Goal: Information Seeking & Learning: Learn about a topic

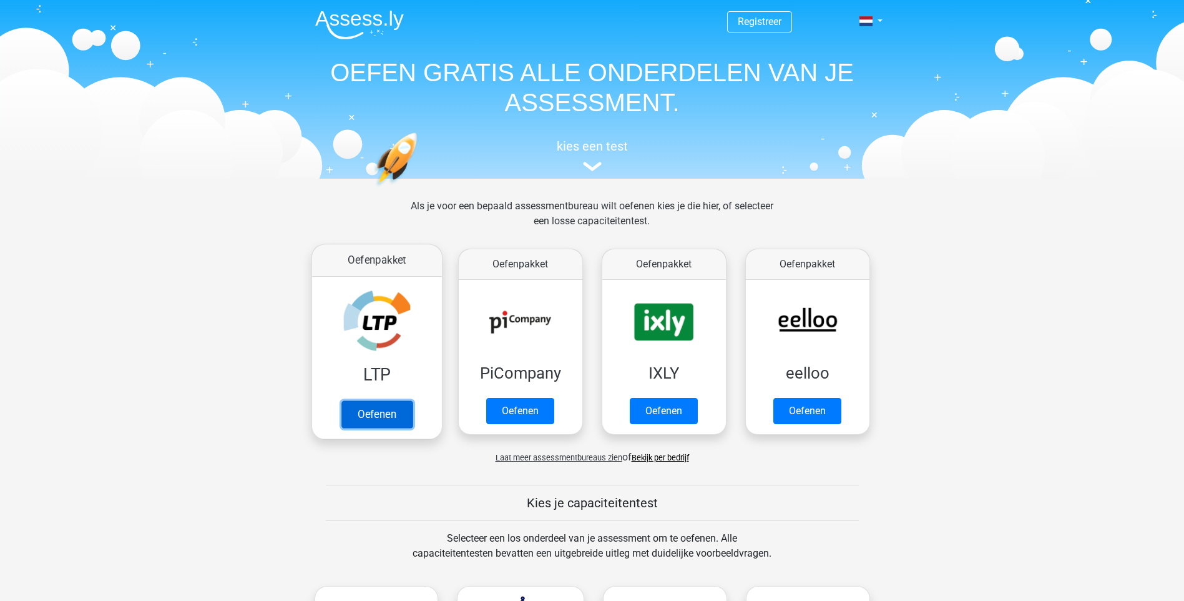
click at [388, 419] on link "Oefenen" at bounding box center [376, 413] width 71 height 27
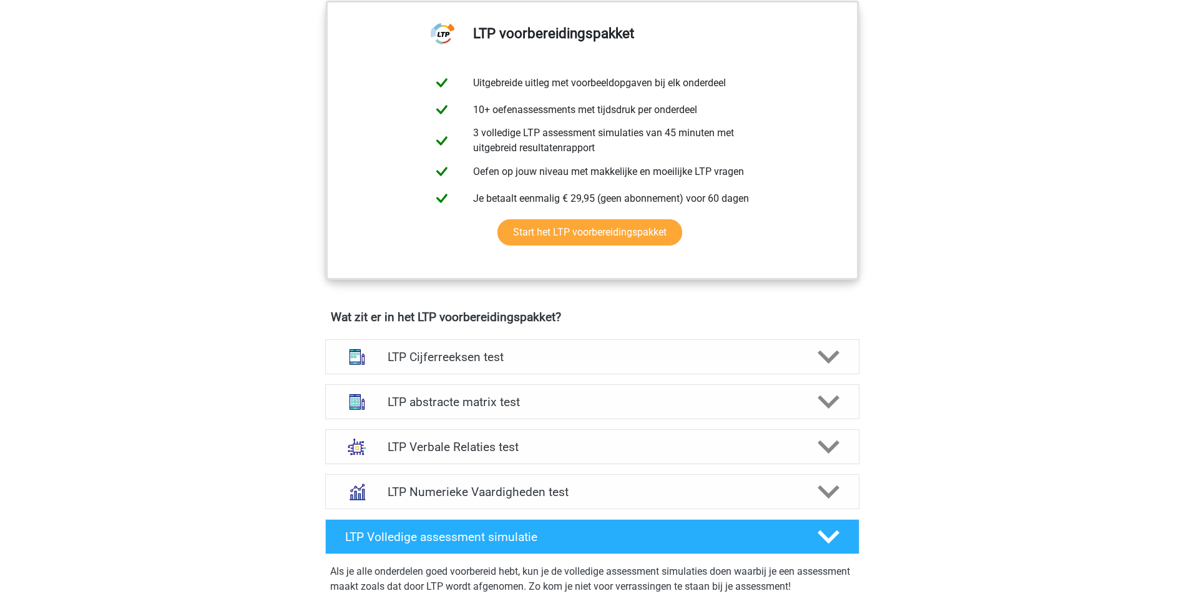
scroll to position [195, 0]
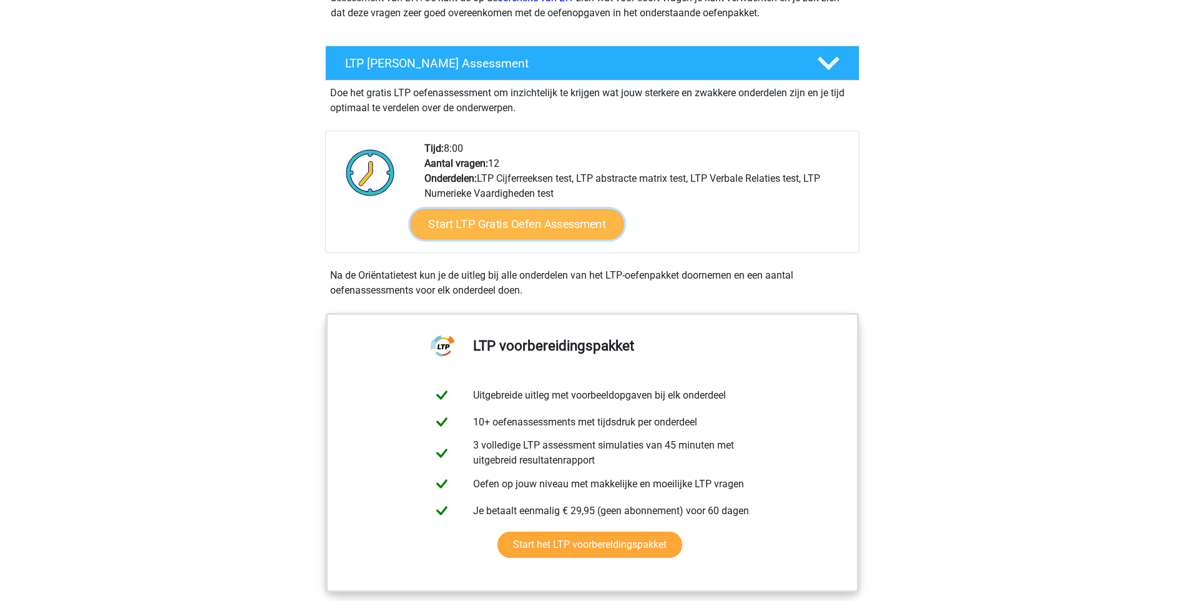
click at [495, 222] on link "Start LTP Gratis Oefen Assessment" at bounding box center [516, 224] width 213 height 30
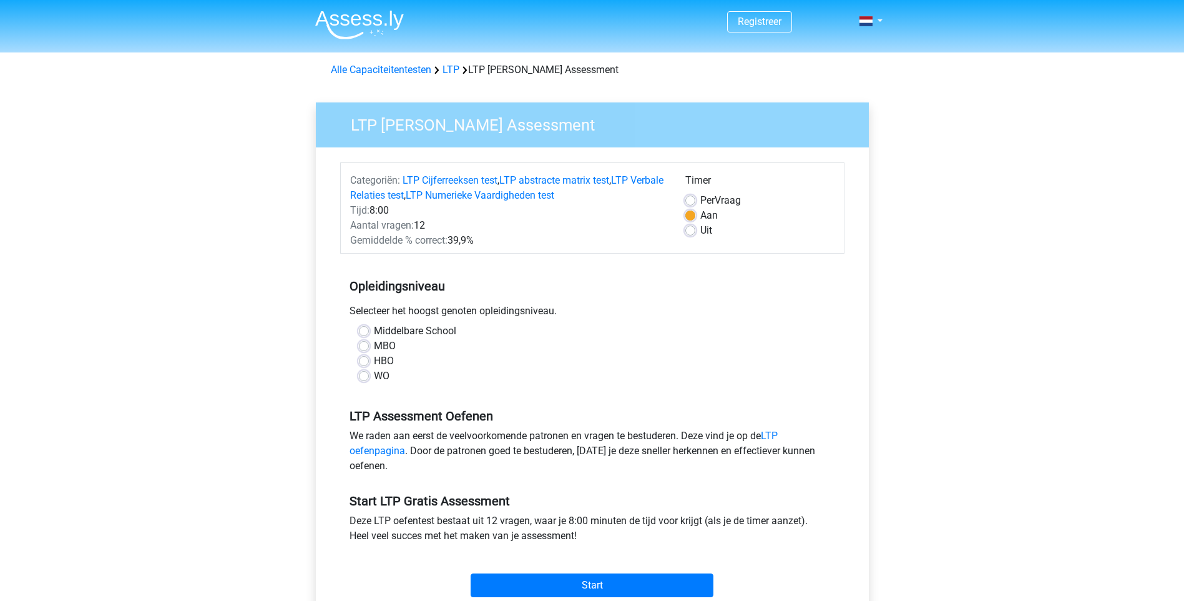
click at [374, 377] on label "WO" at bounding box center [382, 375] width 16 height 15
click at [368, 377] on input "WO" at bounding box center [364, 374] width 10 height 12
radio input "true"
click at [604, 586] on input "Start" at bounding box center [592, 585] width 243 height 24
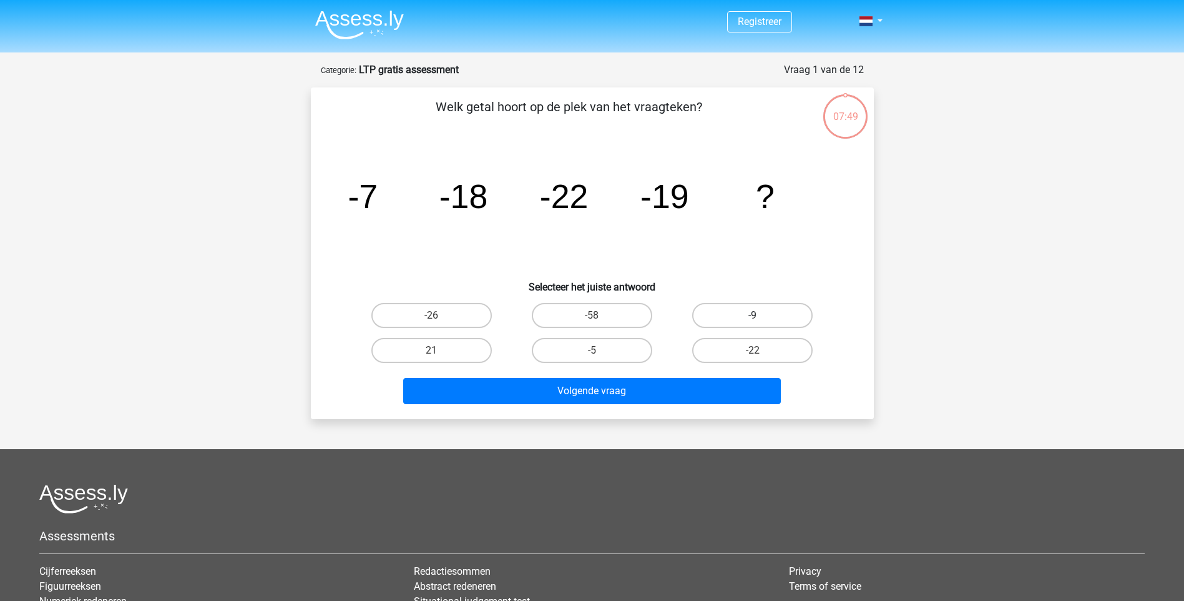
click at [739, 322] on label "-9" at bounding box center [752, 315] width 120 height 25
click at [753, 322] on input "-9" at bounding box center [757, 319] width 8 height 8
radio input "true"
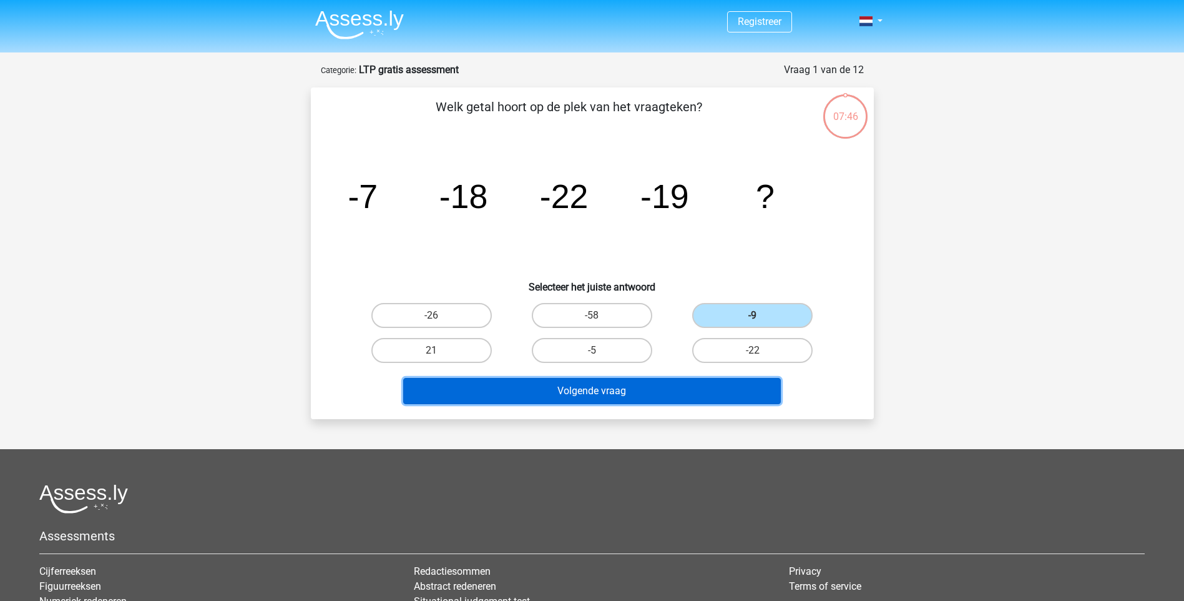
click at [677, 388] on button "Volgende vraag" at bounding box center [592, 391] width 378 height 26
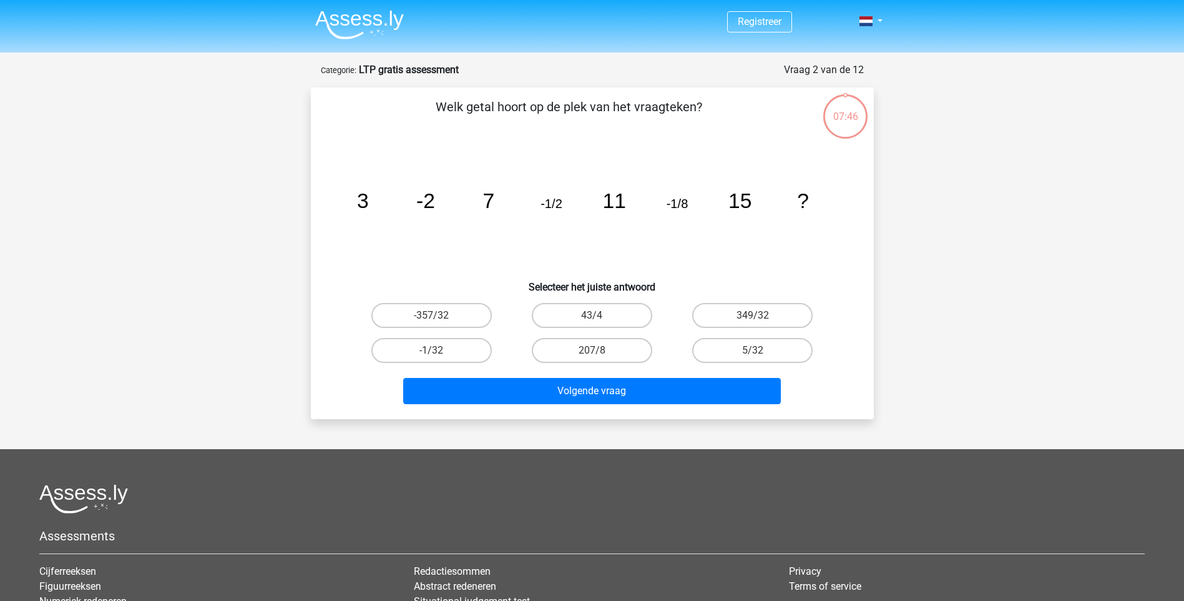
scroll to position [62, 0]
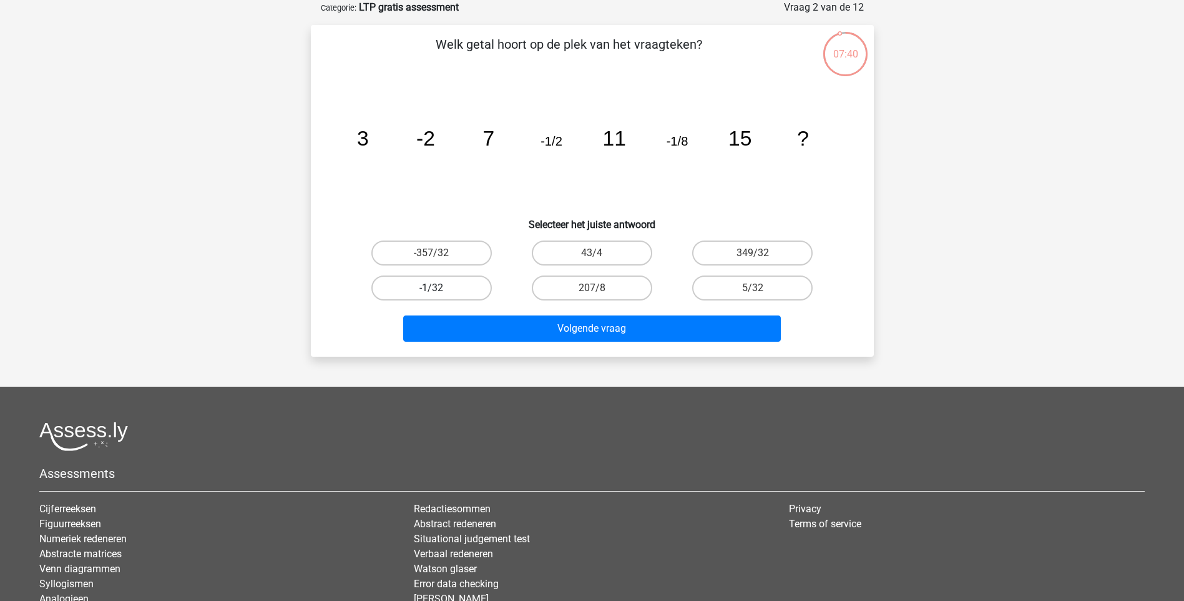
click at [456, 286] on label "-1/32" at bounding box center [431, 287] width 120 height 25
click at [439, 288] on input "-1/32" at bounding box center [435, 292] width 8 height 8
radio input "true"
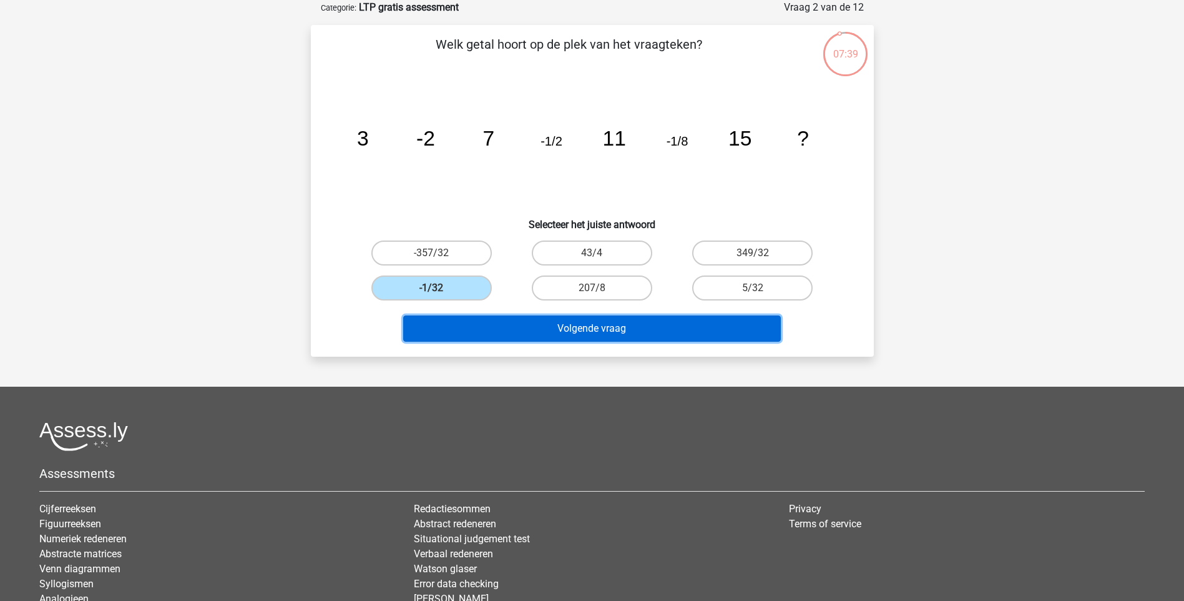
click at [546, 331] on button "Volgende vraag" at bounding box center [592, 328] width 378 height 26
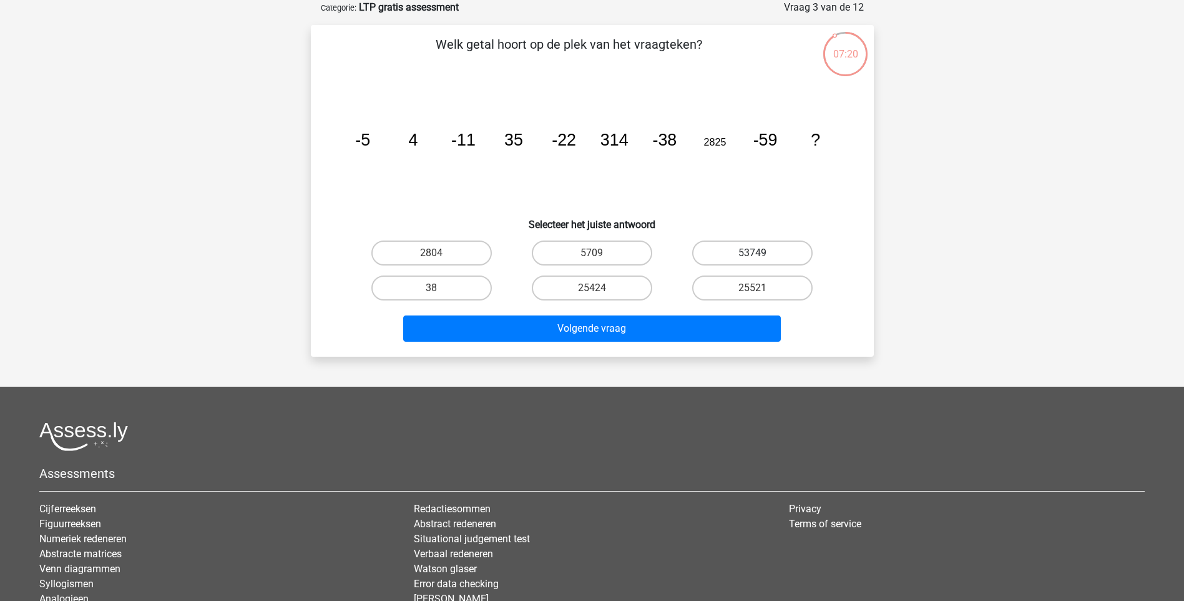
click at [751, 249] on label "53749" at bounding box center [752, 252] width 120 height 25
click at [753, 253] on input "53749" at bounding box center [757, 257] width 8 height 8
radio input "true"
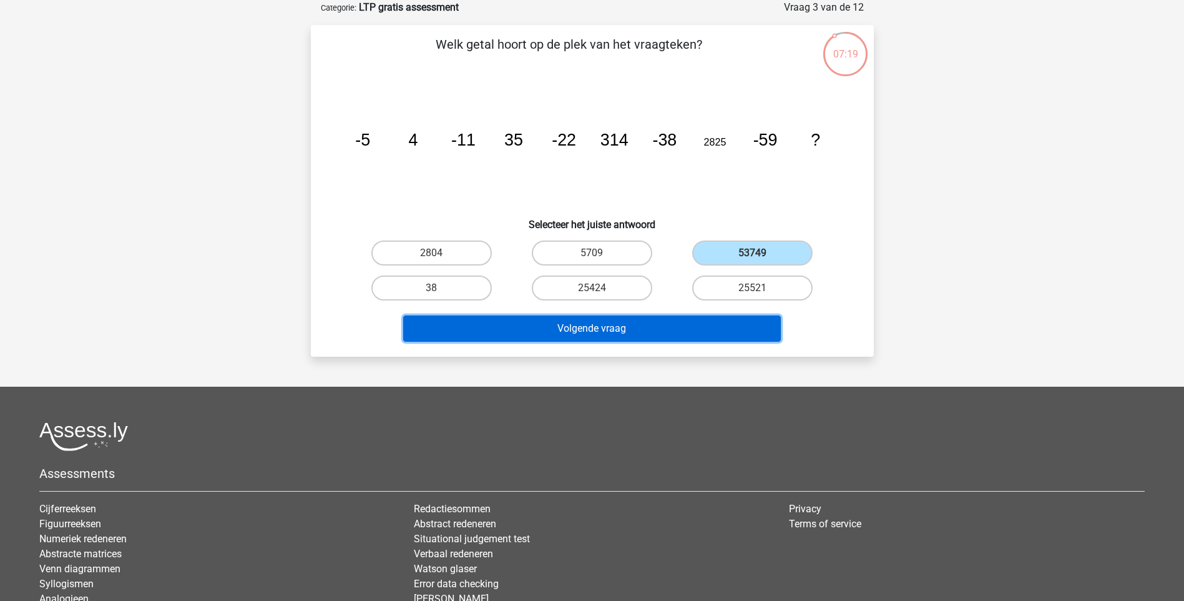
click at [572, 330] on button "Volgende vraag" at bounding box center [592, 328] width 378 height 26
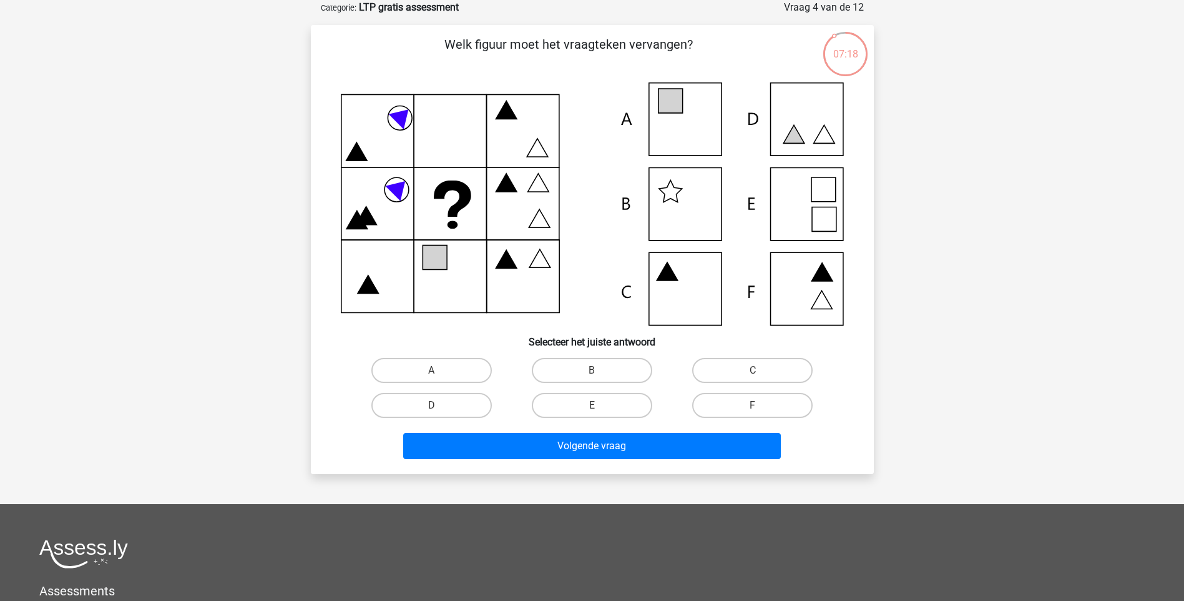
click at [683, 132] on icon at bounding box center [592, 203] width 503 height 243
click at [434, 373] on input "A" at bounding box center [435, 374] width 8 height 8
radio input "true"
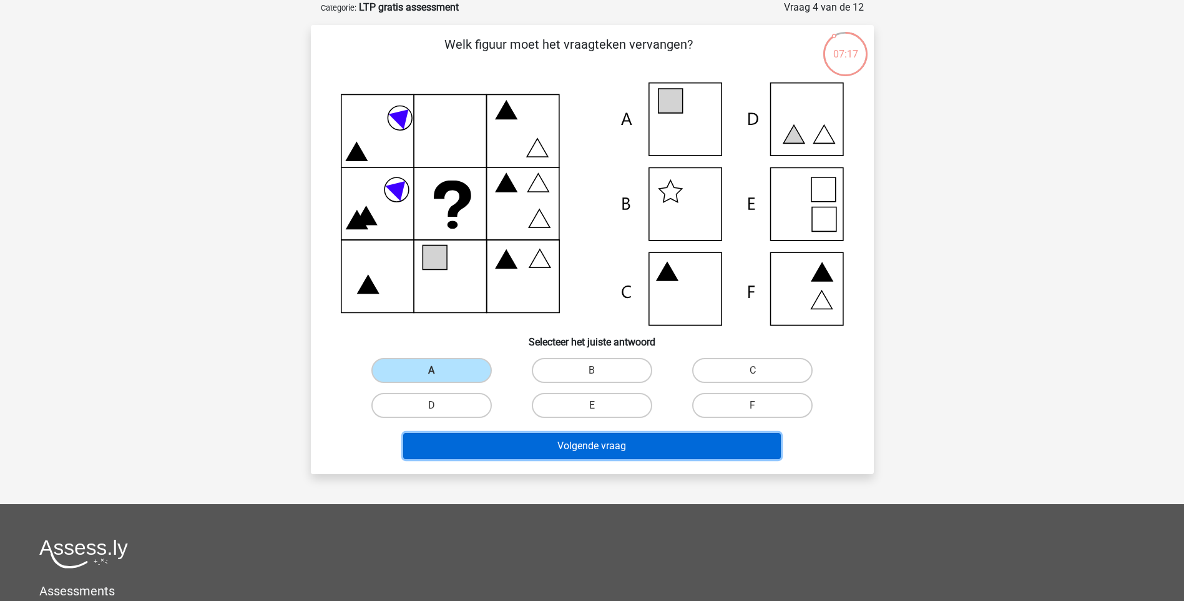
click at [453, 445] on button "Volgende vraag" at bounding box center [592, 446] width 378 height 26
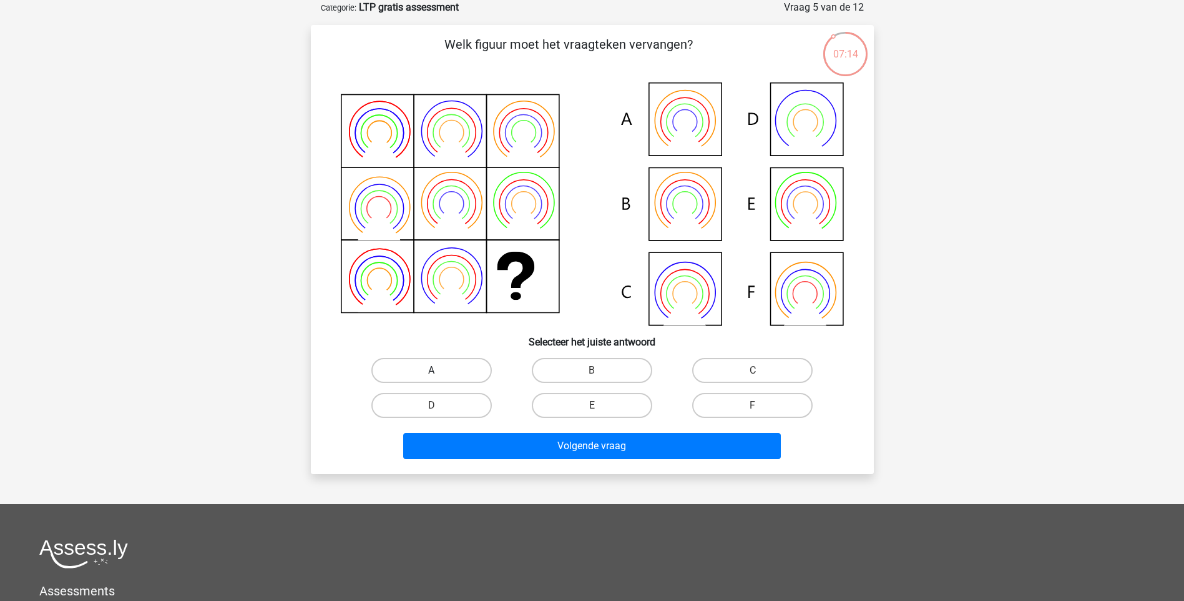
click at [451, 380] on label "A" at bounding box center [431, 370] width 120 height 25
click at [439, 378] on input "A" at bounding box center [435, 374] width 8 height 8
radio input "true"
click at [456, 369] on label "A" at bounding box center [431, 370] width 120 height 25
click at [439, 370] on input "A" at bounding box center [435, 374] width 8 height 8
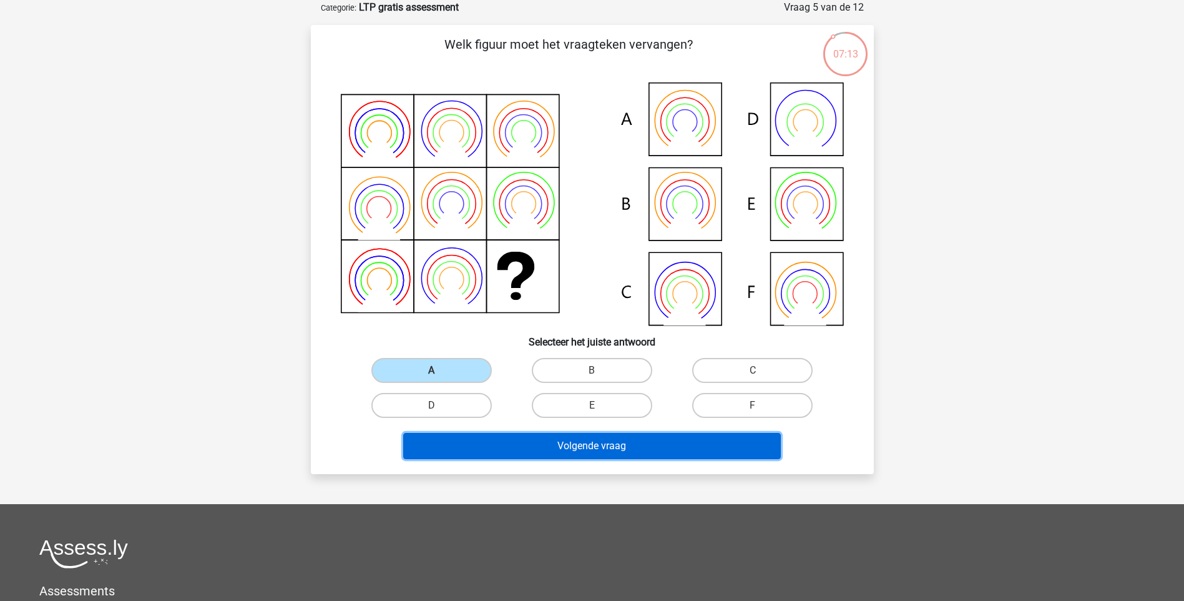
click at [481, 447] on button "Volgende vraag" at bounding box center [592, 446] width 378 height 26
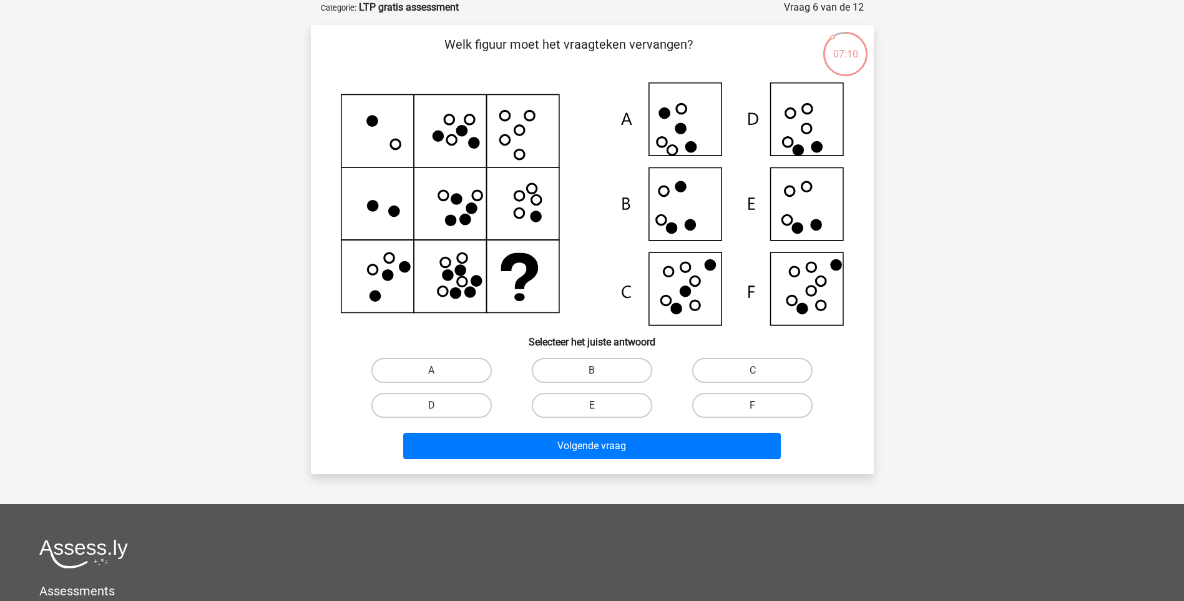
click at [739, 400] on label "F" at bounding box center [752, 405] width 120 height 25
click at [753, 405] on input "F" at bounding box center [757, 409] width 8 height 8
radio input "true"
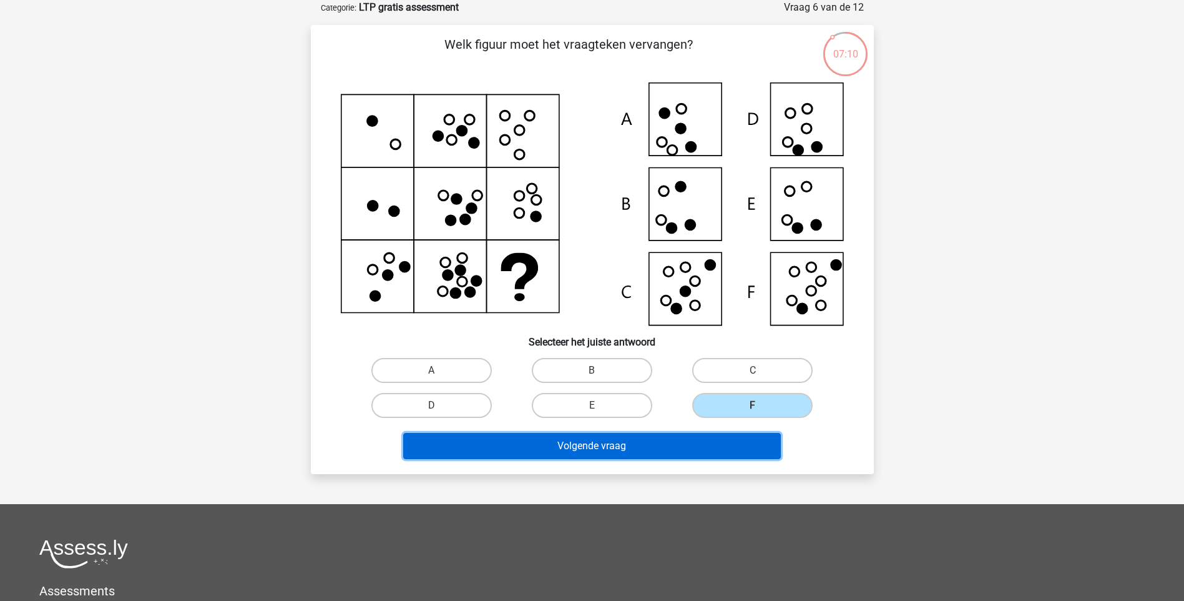
click at [721, 439] on button "Volgende vraag" at bounding box center [592, 446] width 378 height 26
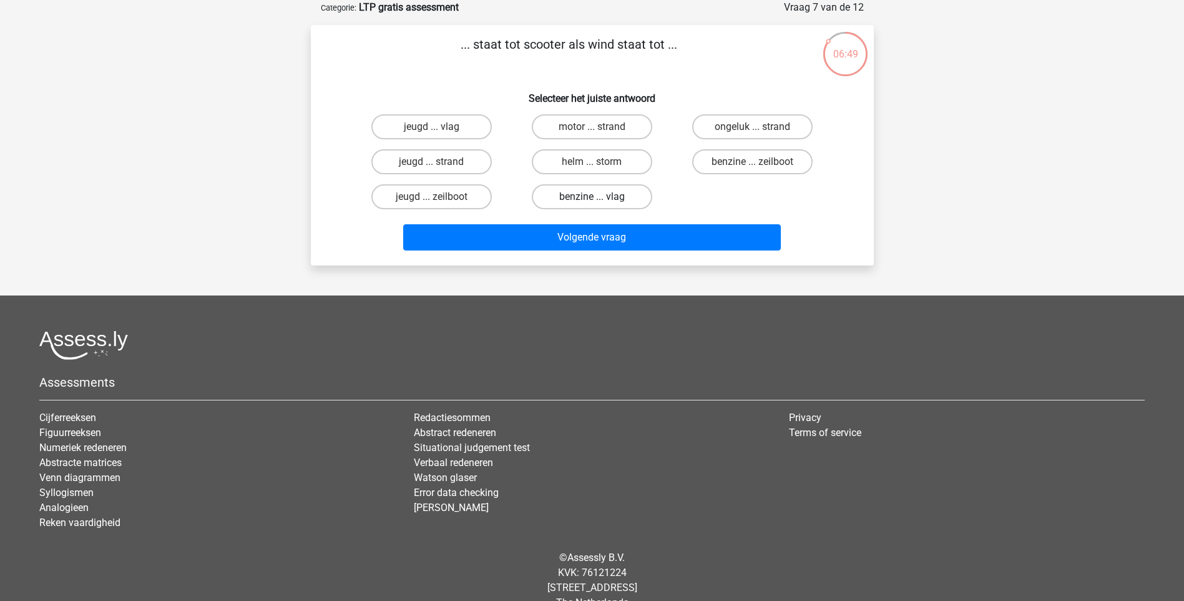
click at [622, 201] on label "benzine ... vlag" at bounding box center [592, 196] width 120 height 25
click at [600, 201] on input "benzine ... vlag" at bounding box center [596, 201] width 8 height 8
radio input "true"
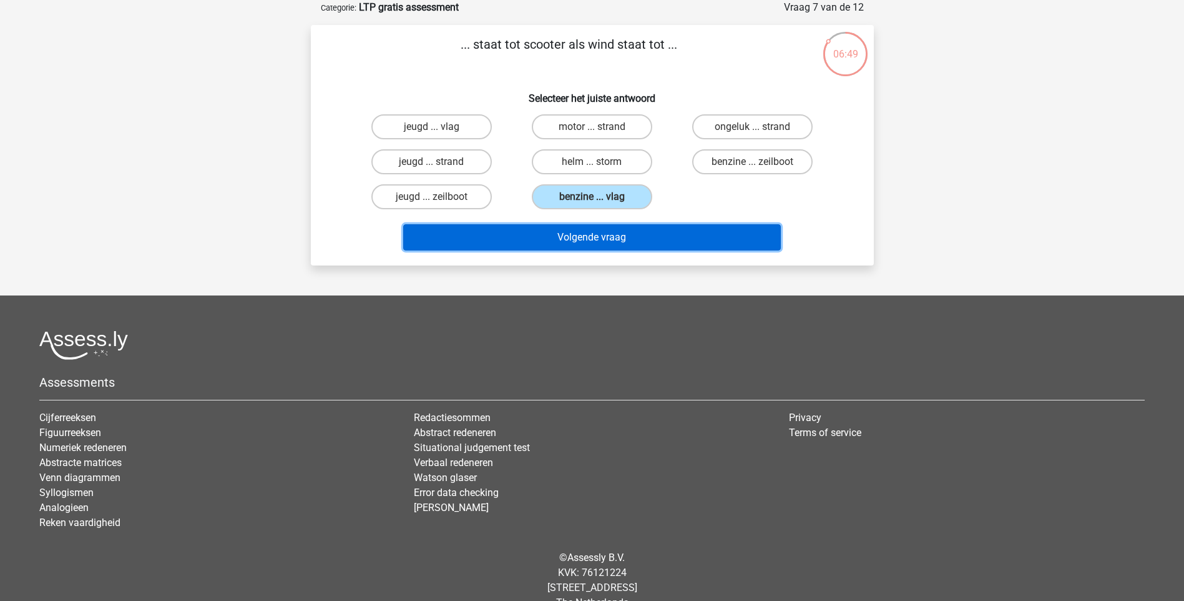
click at [637, 230] on button "Volgende vraag" at bounding box center [592, 237] width 378 height 26
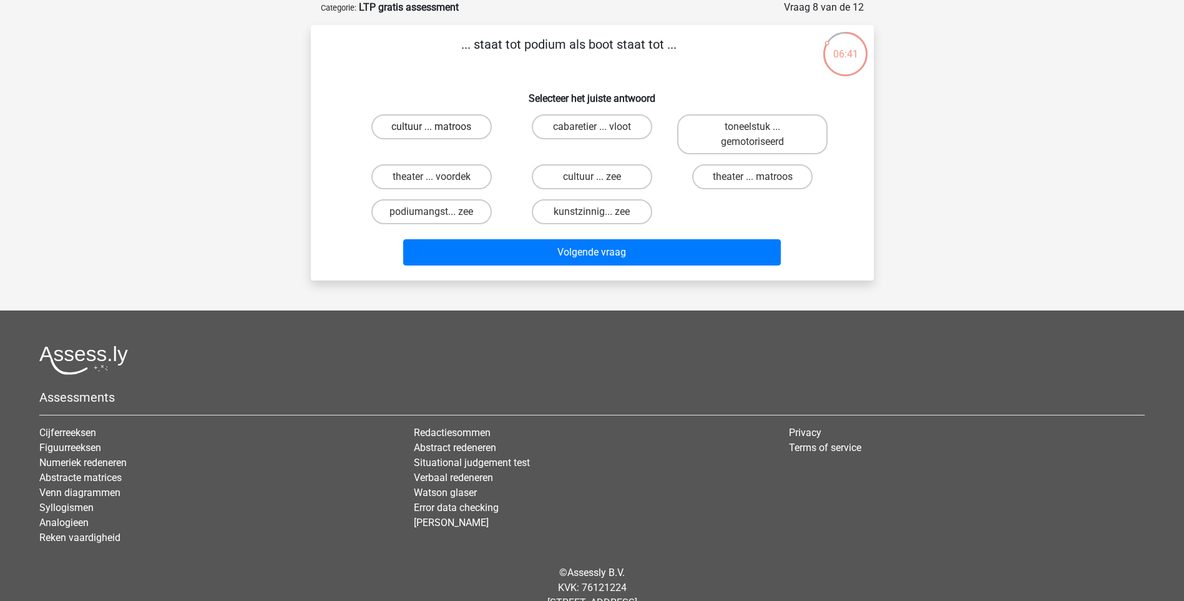
click at [451, 137] on label "cultuur ... matroos" at bounding box center [431, 126] width 120 height 25
click at [439, 135] on input "cultuur ... matroos" at bounding box center [435, 131] width 8 height 8
radio input "true"
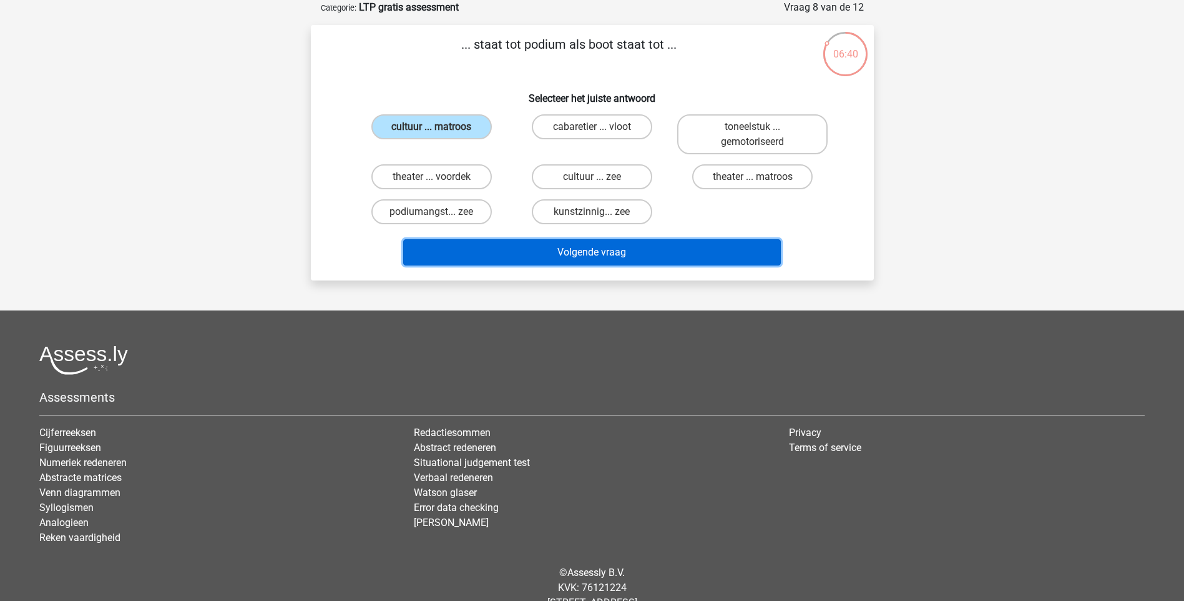
click at [493, 248] on button "Volgende vraag" at bounding box center [592, 252] width 378 height 26
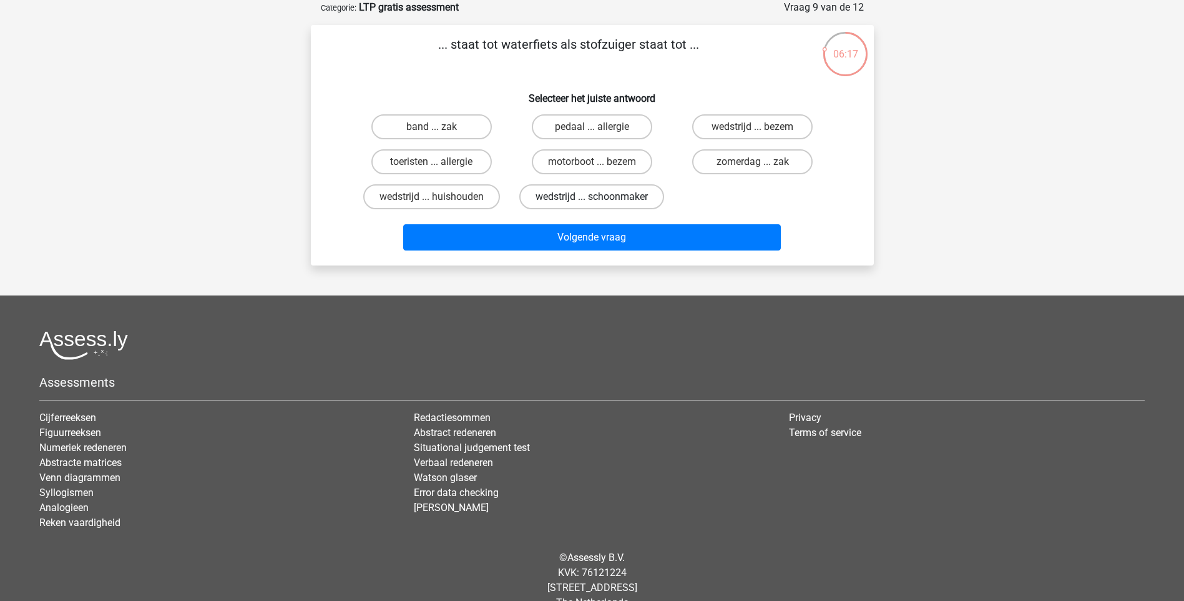
click at [571, 199] on label "wedstrijd ... schoonmaker" at bounding box center [591, 196] width 145 height 25
click at [592, 199] on input "wedstrijd ... schoonmaker" at bounding box center [596, 201] width 8 height 8
radio input "true"
click at [578, 161] on label "motorboot ... bezem" at bounding box center [592, 161] width 120 height 25
click at [592, 162] on input "motorboot ... bezem" at bounding box center [596, 166] width 8 height 8
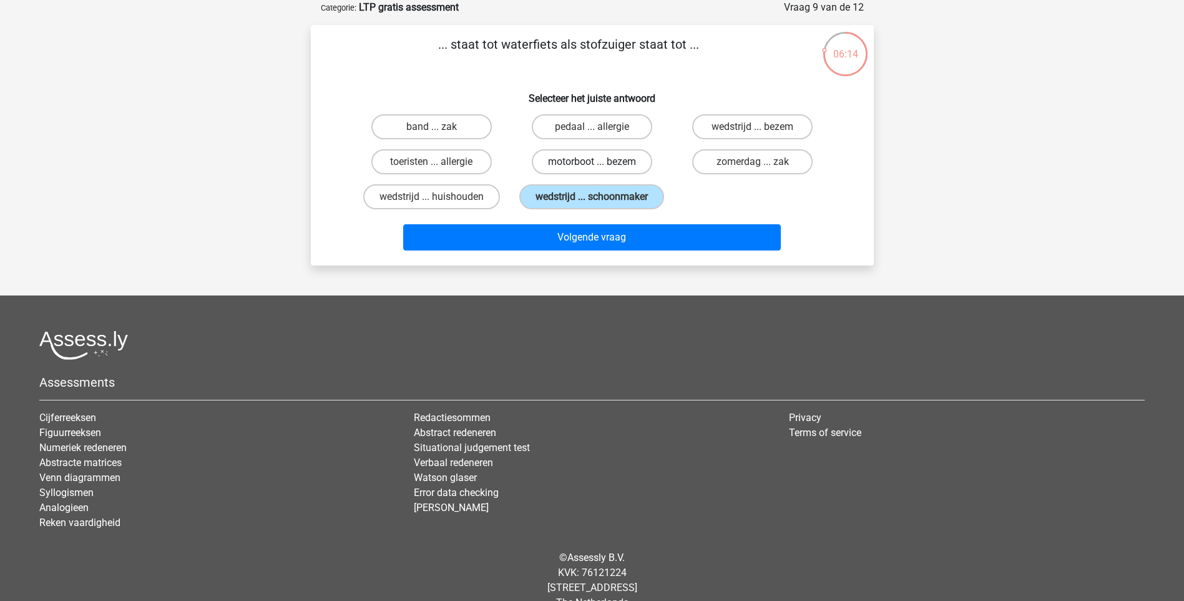
radio input "true"
click at [473, 165] on label "toeristen ... allergie" at bounding box center [431, 161] width 120 height 25
click at [439, 165] on input "toeristen ... allergie" at bounding box center [435, 166] width 8 height 8
radio input "true"
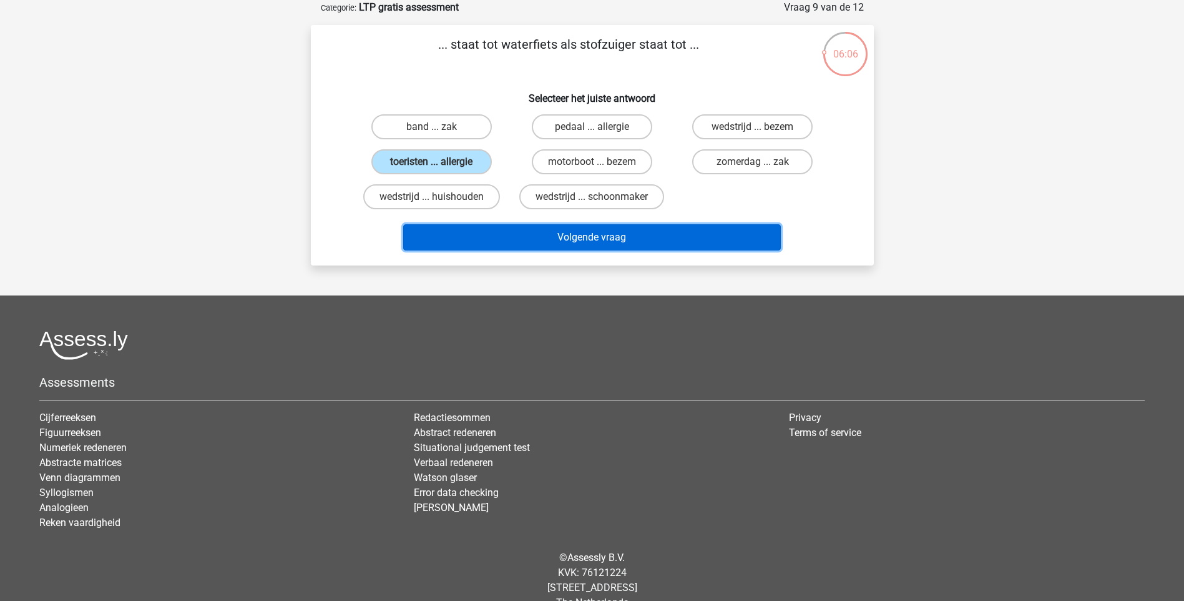
click at [536, 232] on button "Volgende vraag" at bounding box center [592, 237] width 378 height 26
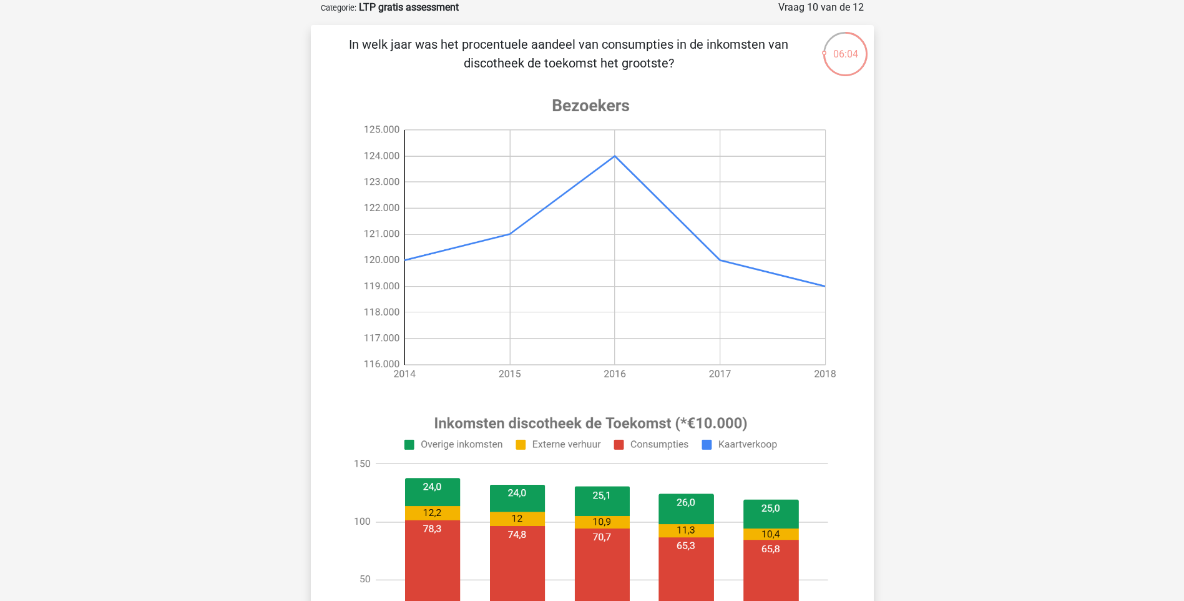
scroll to position [562, 0]
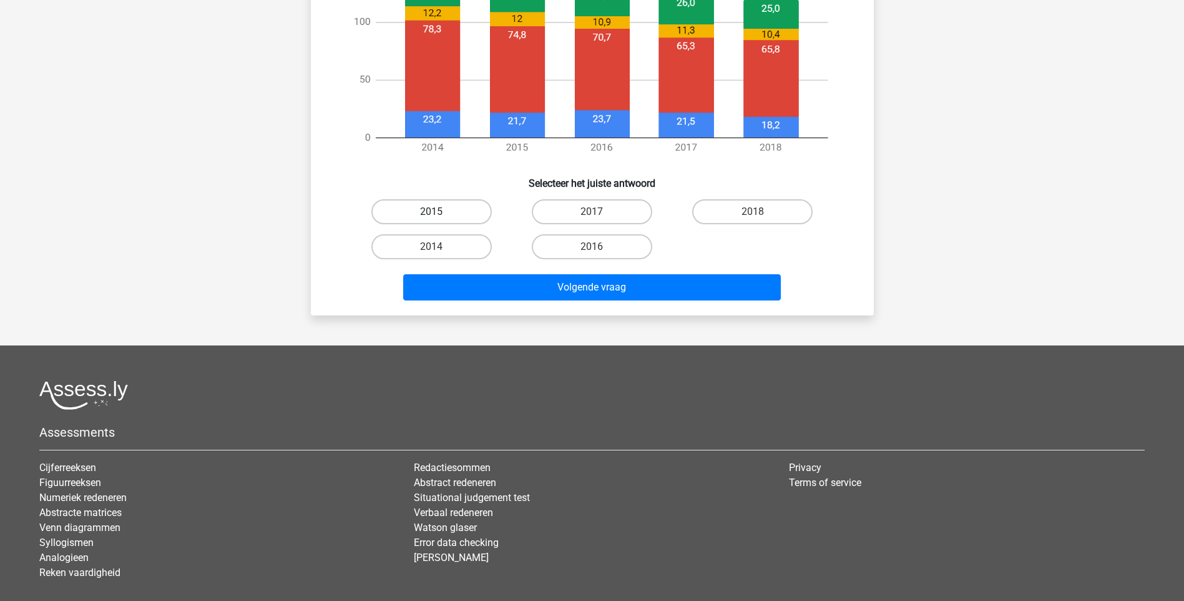
click at [429, 218] on label "2015" at bounding box center [431, 211] width 120 height 25
click at [431, 218] on input "2015" at bounding box center [435, 216] width 8 height 8
radio input "true"
click at [468, 245] on label "2014" at bounding box center [431, 246] width 120 height 25
click at [439, 247] on input "2014" at bounding box center [435, 251] width 8 height 8
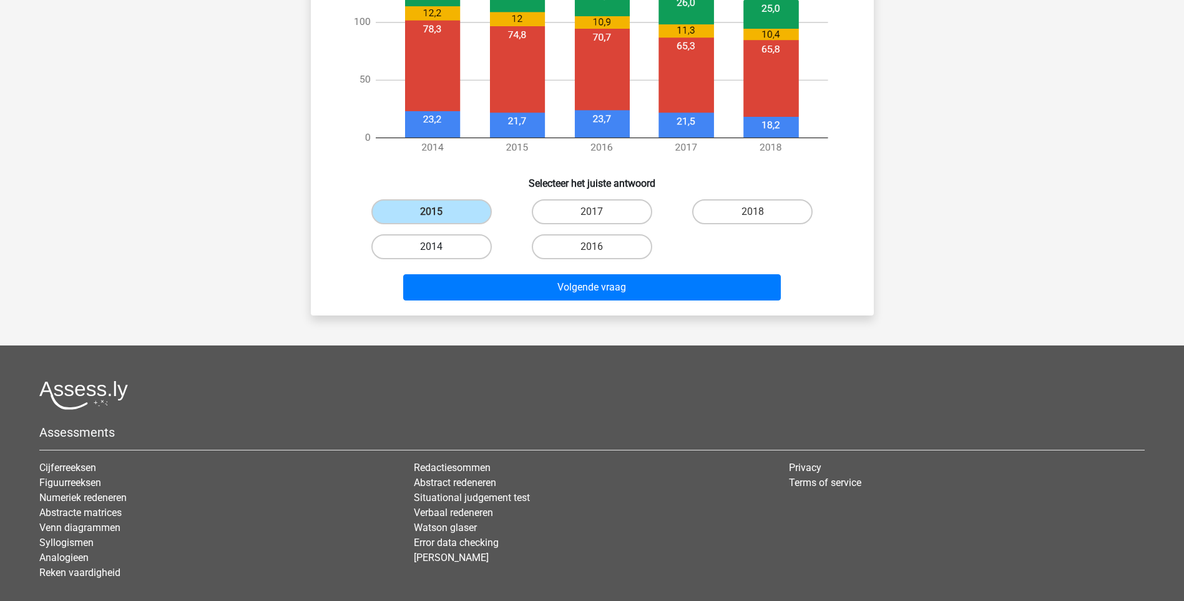
radio input "true"
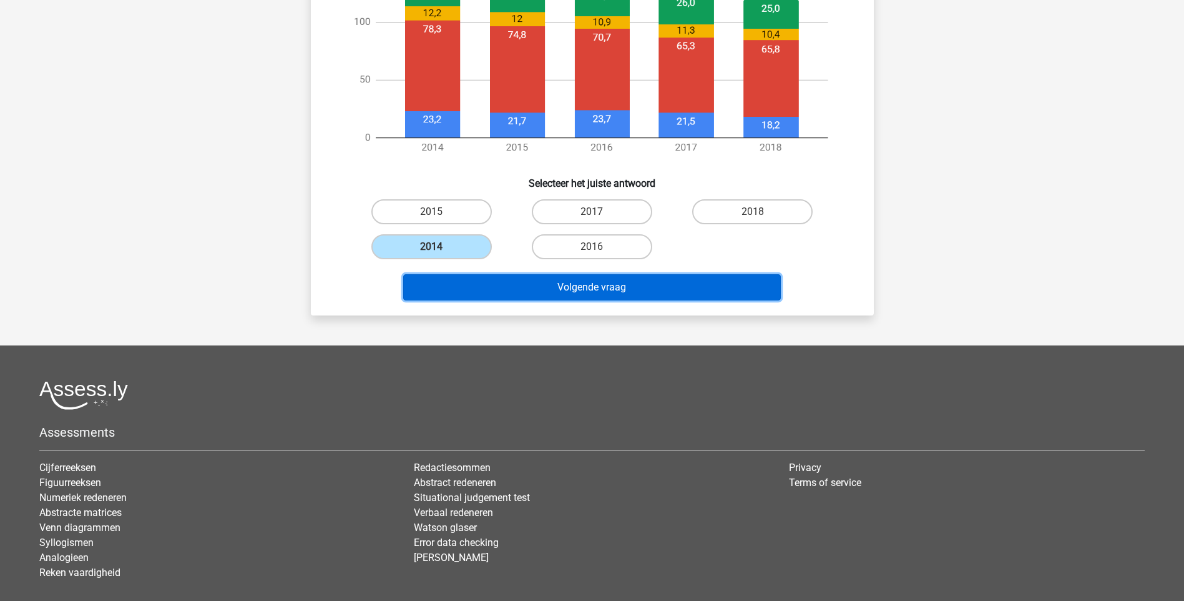
click at [461, 280] on button "Volgende vraag" at bounding box center [592, 287] width 378 height 26
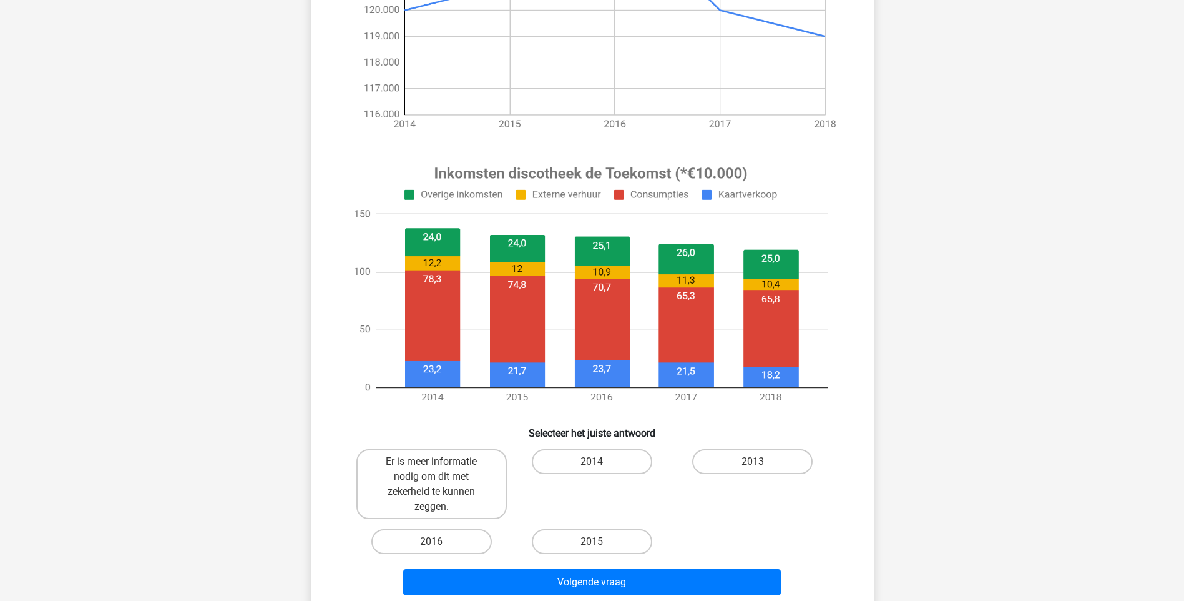
scroll to position [437, 0]
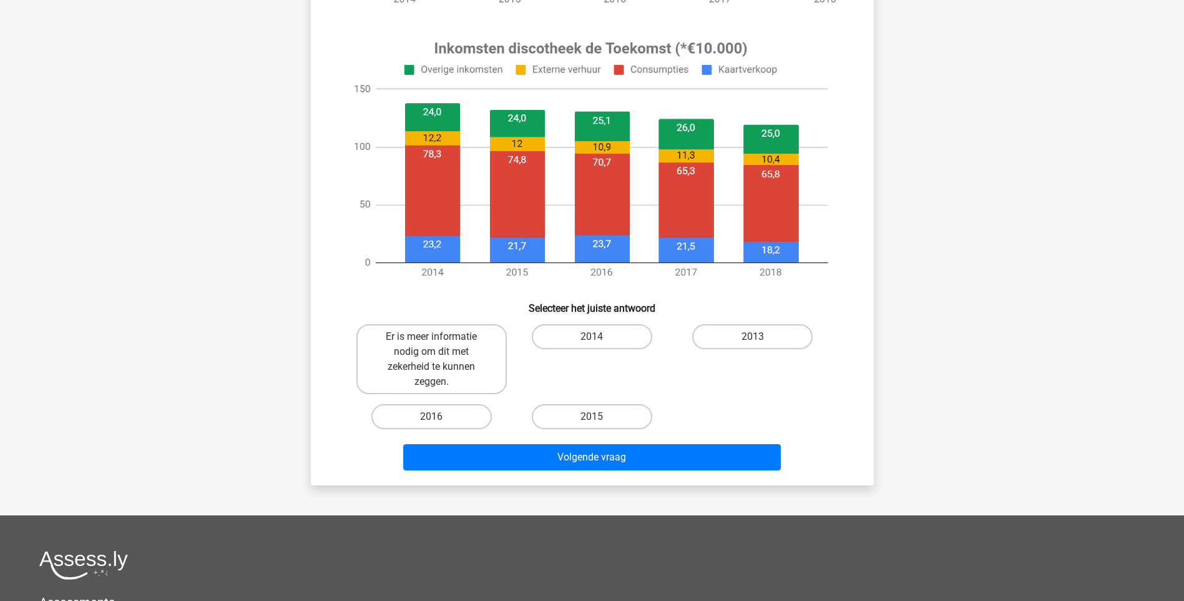
click at [593, 340] on input "2014" at bounding box center [596, 340] width 8 height 8
radio input "true"
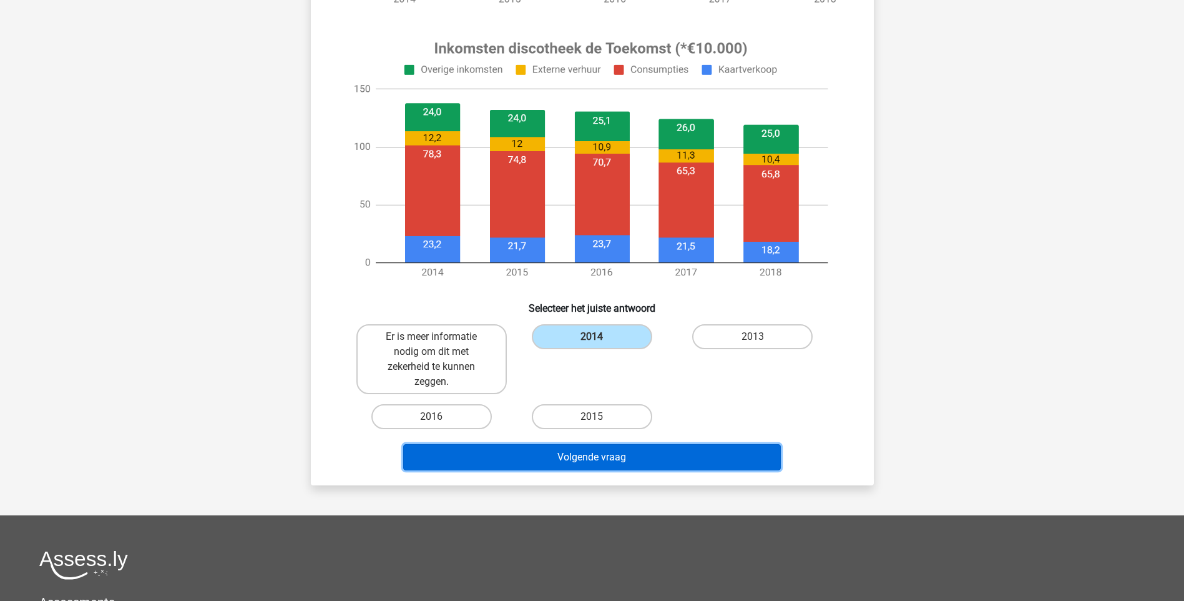
click at [499, 465] on button "Volgende vraag" at bounding box center [592, 457] width 378 height 26
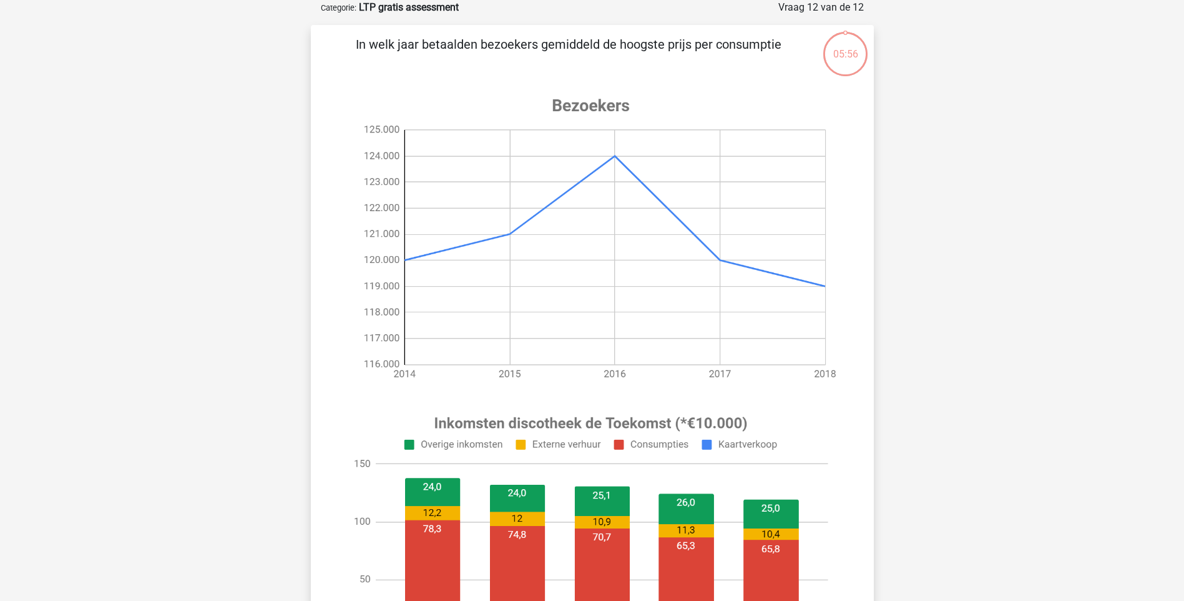
scroll to position [383, 0]
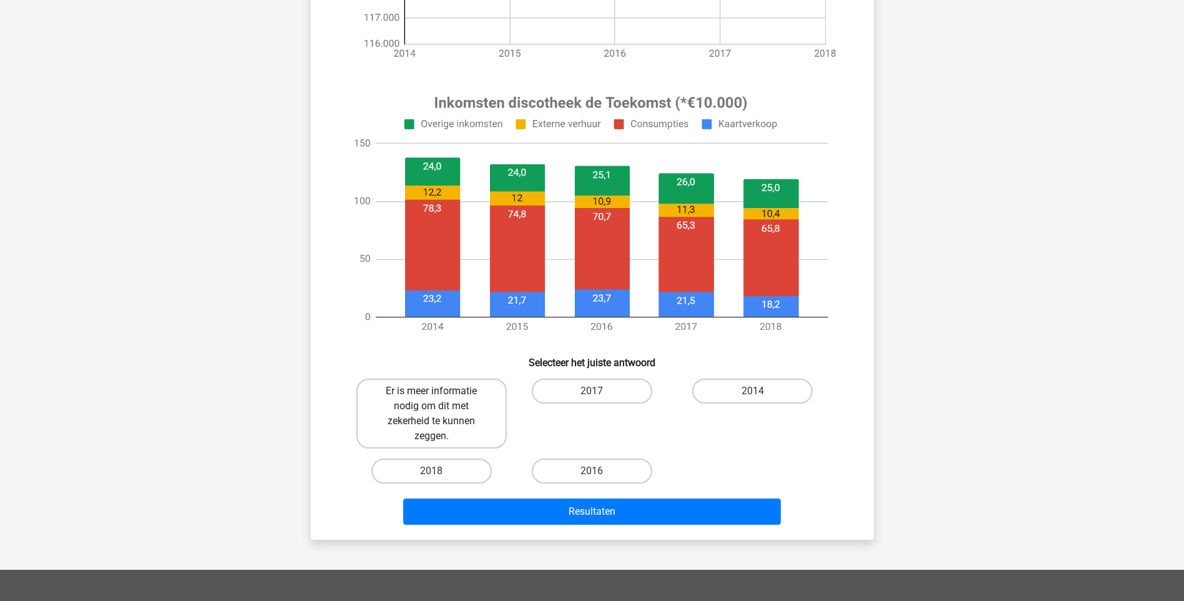
click at [433, 418] on label "Er is meer informatie nodig om dit met zekerheid te kunnen zeggen." at bounding box center [431, 413] width 150 height 70
click at [433, 399] on input "Er is meer informatie nodig om dit met zekerheid te kunnen zeggen." at bounding box center [435, 395] width 8 height 8
radio input "true"
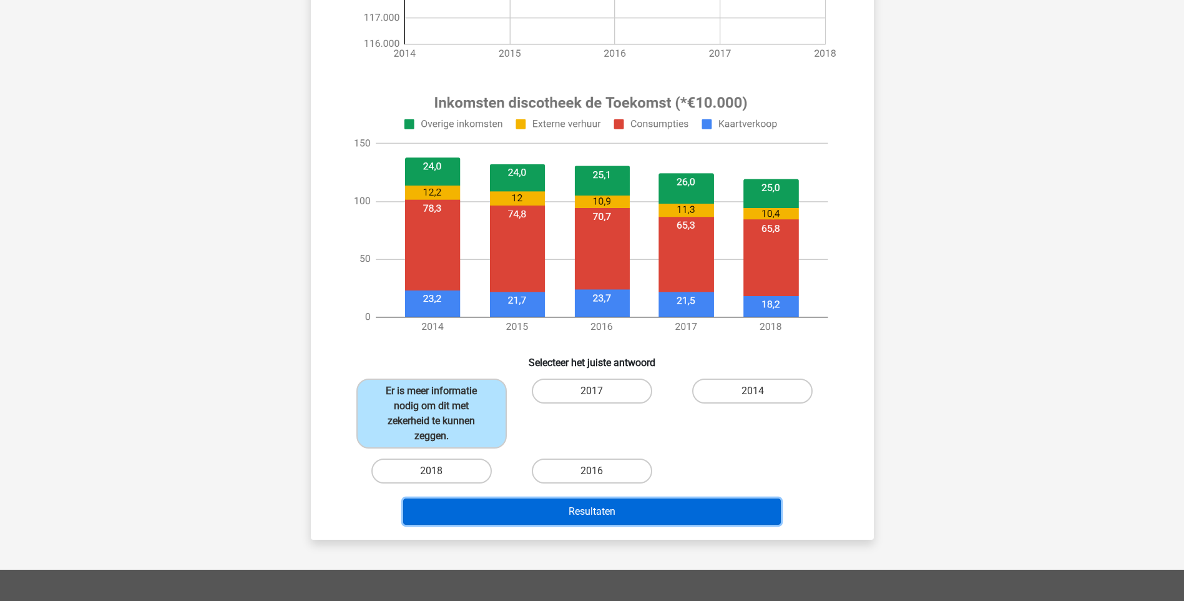
click at [519, 514] on button "Resultaten" at bounding box center [592, 511] width 378 height 26
